Goal: Navigation & Orientation: Find specific page/section

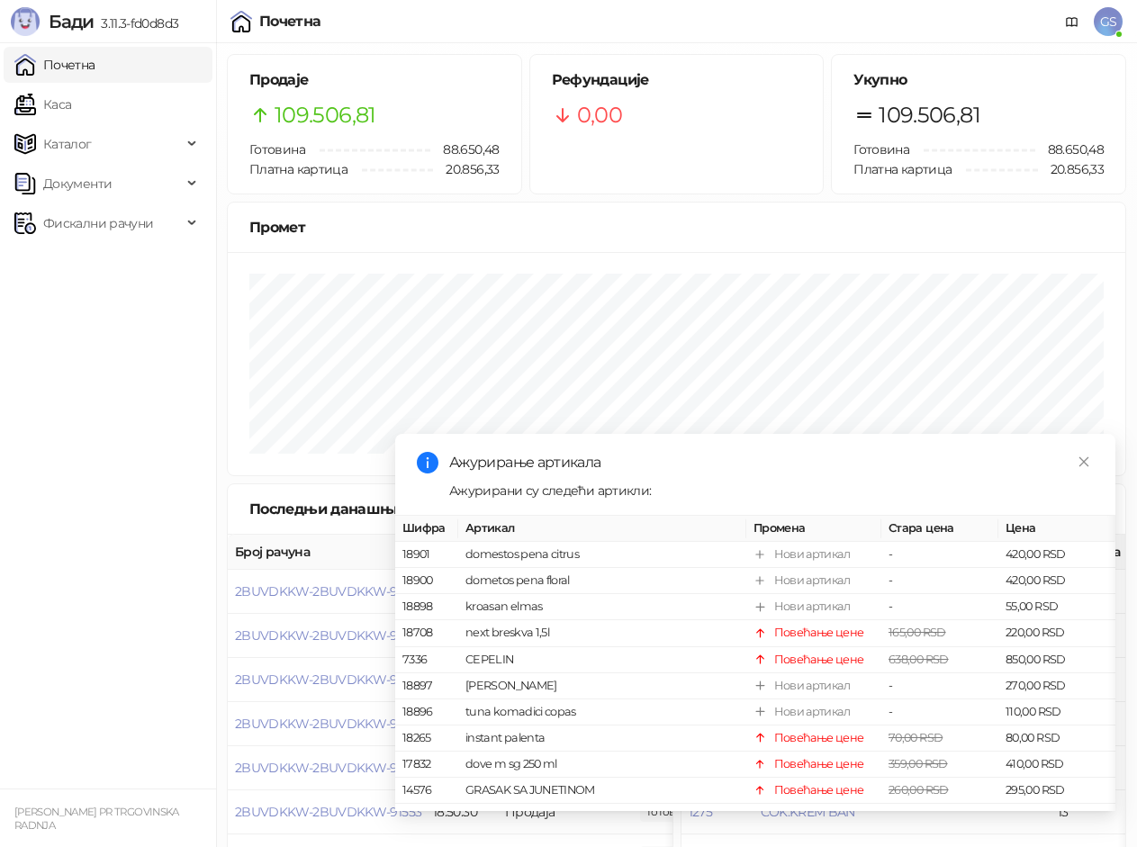
click at [95, 66] on link "Почетна" at bounding box center [54, 65] width 81 height 36
drag, startPoint x: 93, startPoint y: 105, endPoint x: 102, endPoint y: 68, distance: 38.0
click at [71, 104] on link "Каса" at bounding box center [42, 104] width 57 height 36
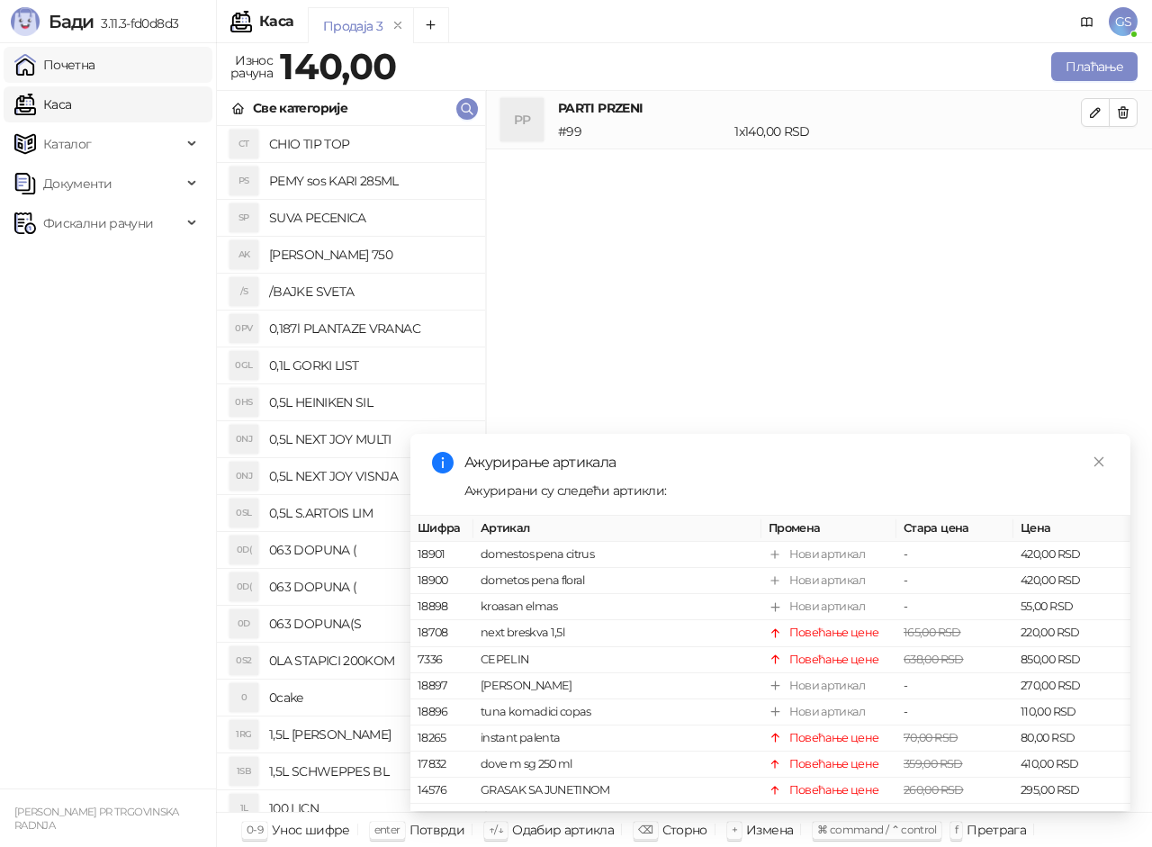
click at [95, 68] on link "Почетна" at bounding box center [54, 65] width 81 height 36
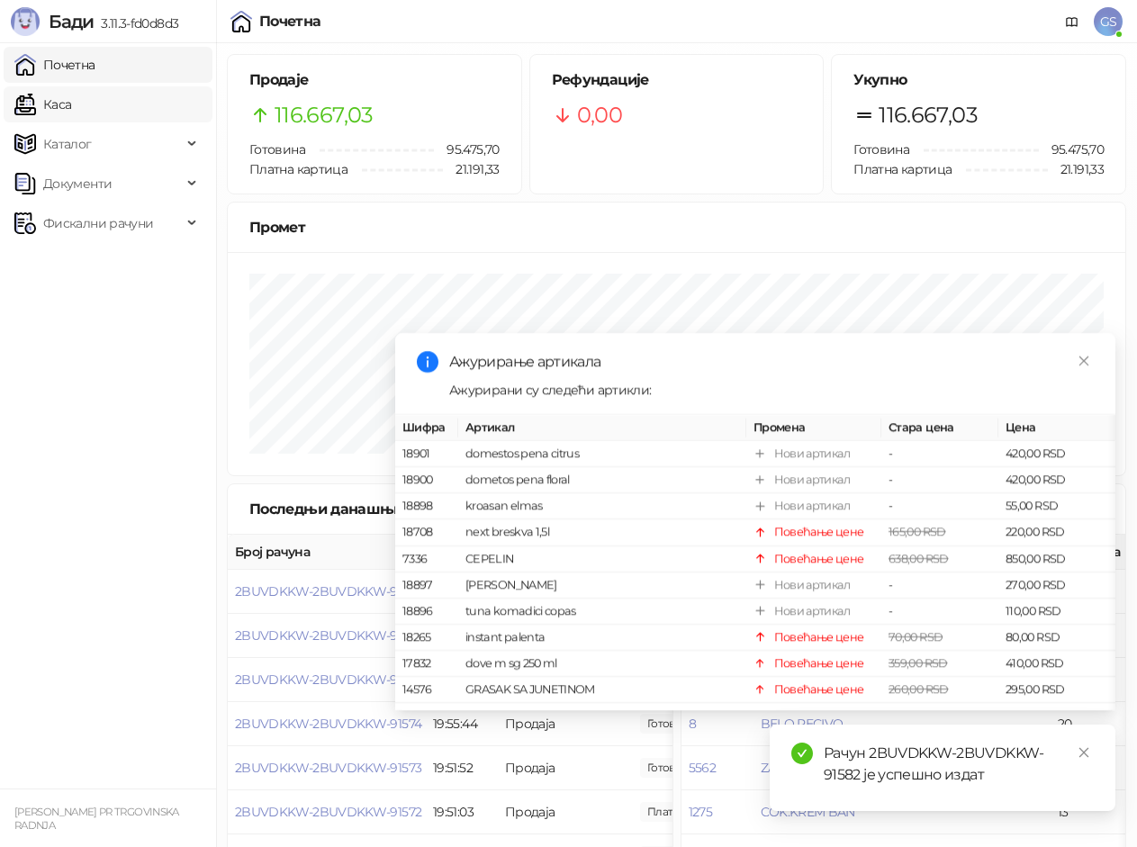
click at [71, 102] on link "Каса" at bounding box center [42, 104] width 57 height 36
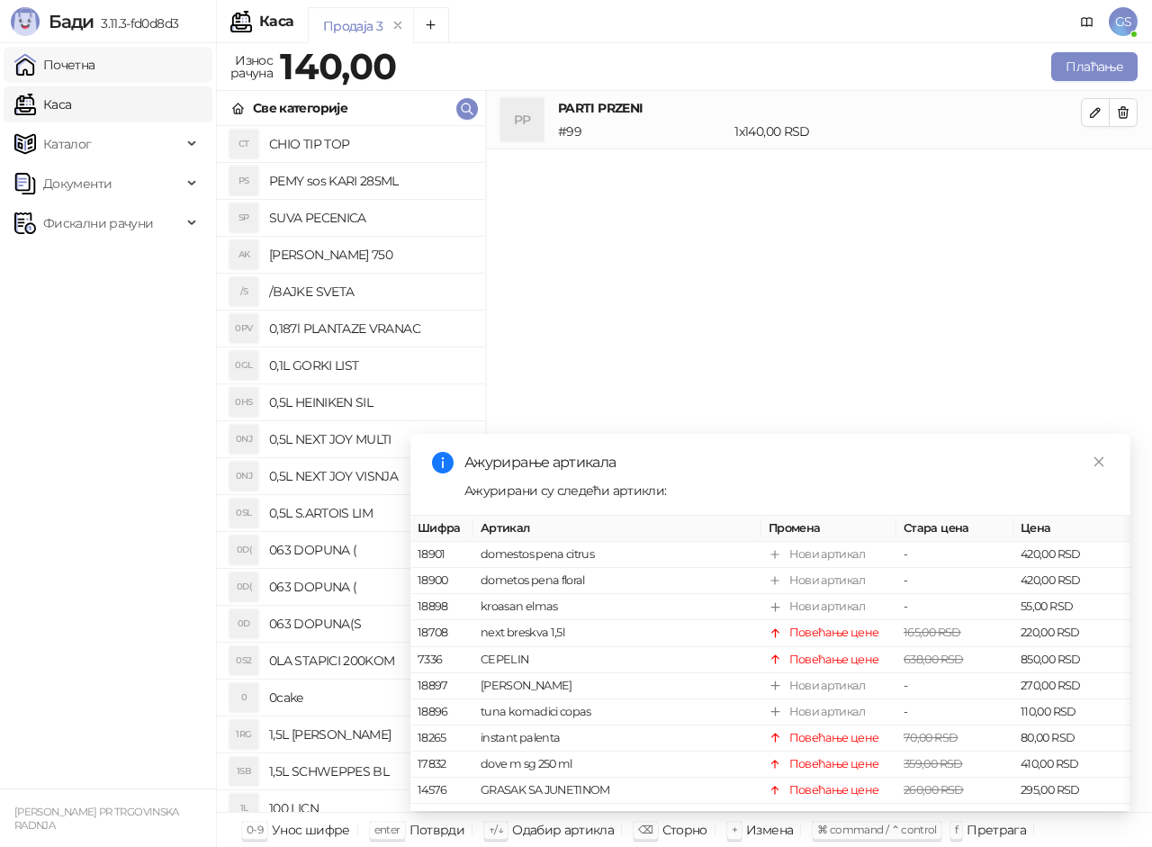
click at [95, 64] on link "Почетна" at bounding box center [54, 65] width 81 height 36
